Goal: Information Seeking & Learning: Learn about a topic

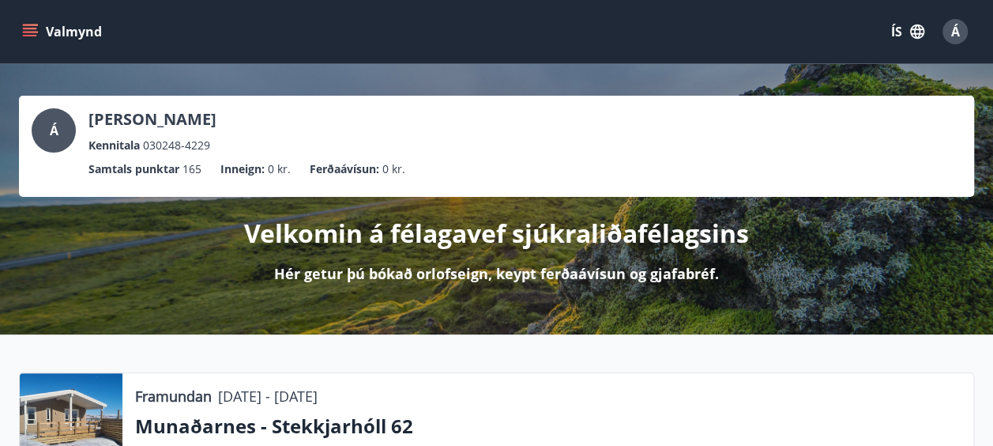
click at [27, 29] on icon "menu" at bounding box center [30, 32] width 16 height 16
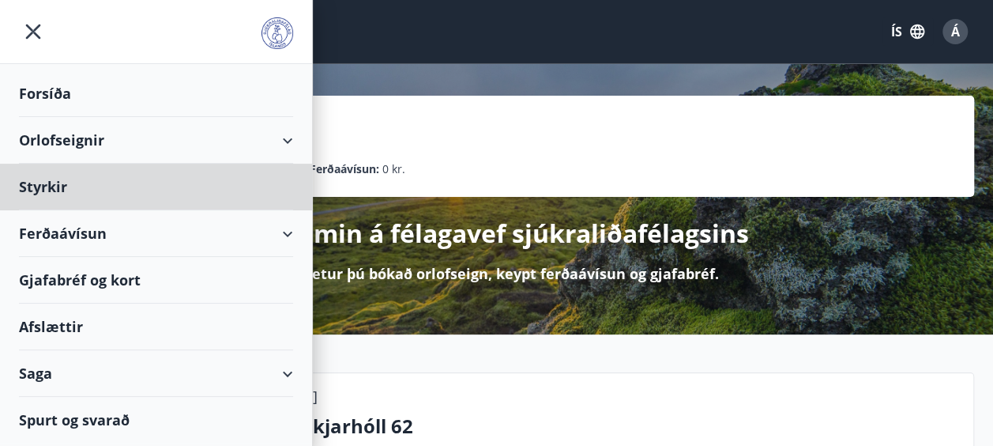
click at [51, 84] on div "Forsíða" at bounding box center [156, 93] width 274 height 47
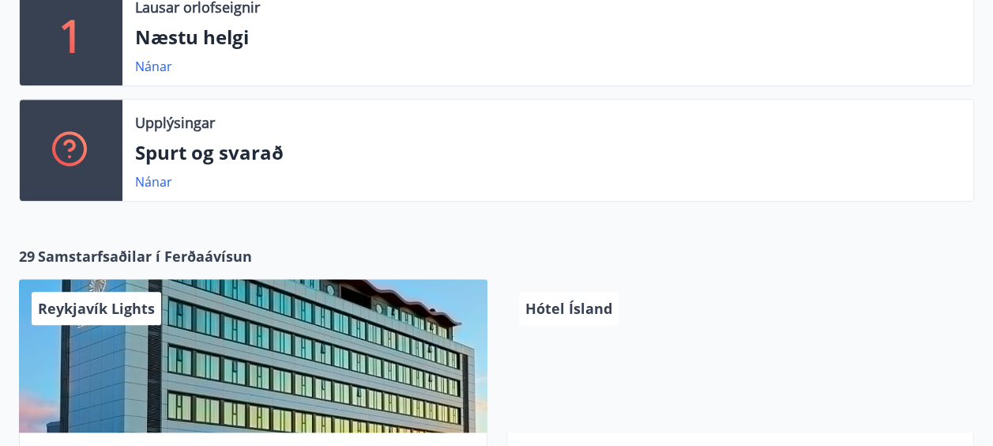
scroll to position [506, 0]
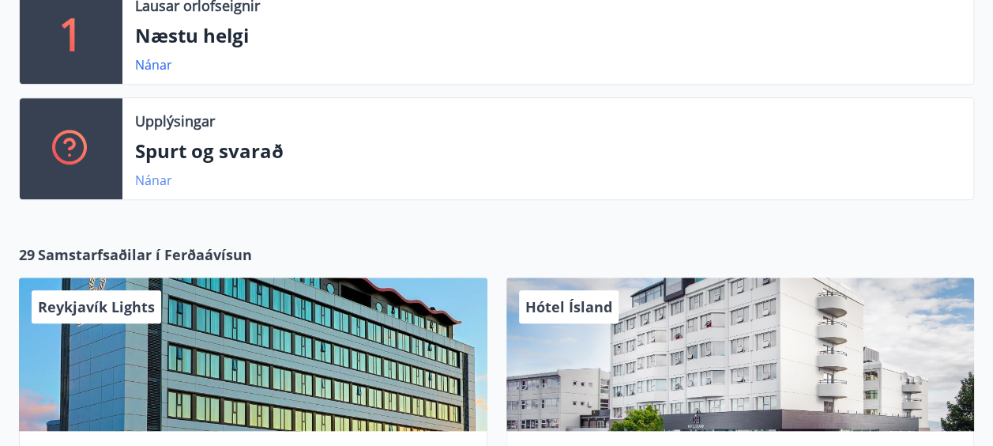
click at [147, 178] on link "Nánar" at bounding box center [153, 180] width 37 height 17
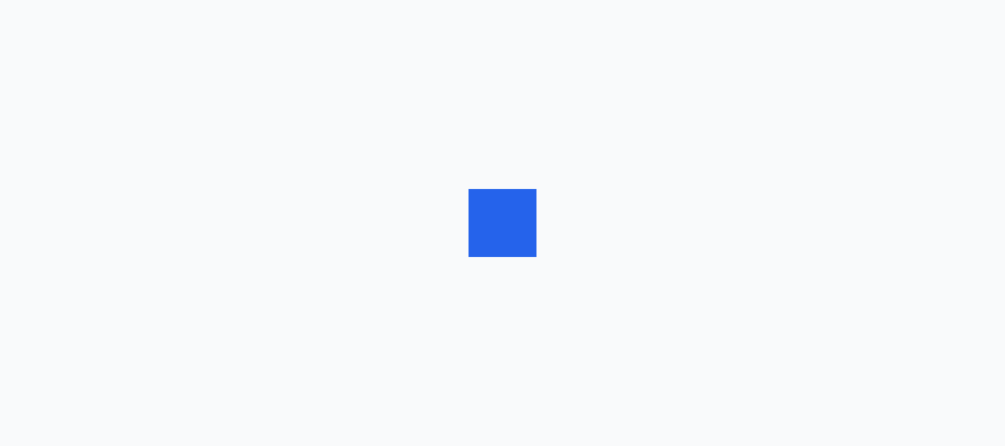
click at [147, 178] on div at bounding box center [502, 223] width 1005 height 446
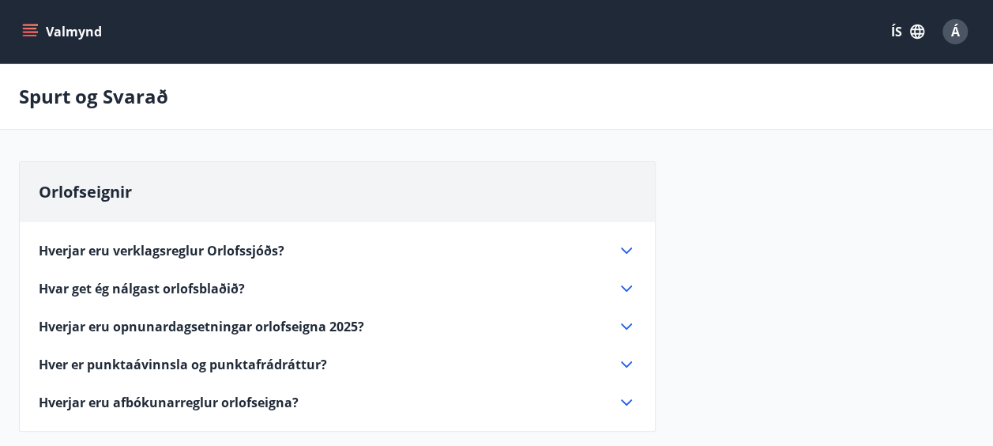
click at [68, 30] on button "Valmynd" at bounding box center [63, 31] width 89 height 28
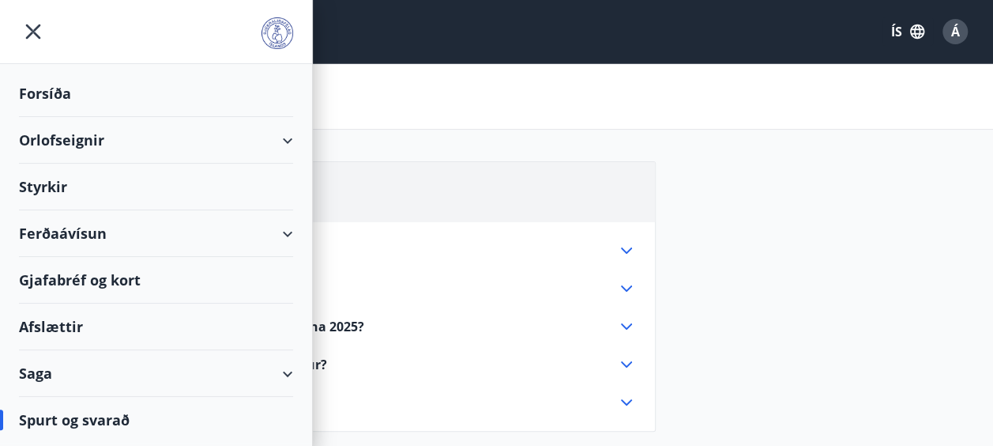
click at [277, 29] on img at bounding box center [278, 33] width 32 height 32
